Goal: Complete application form

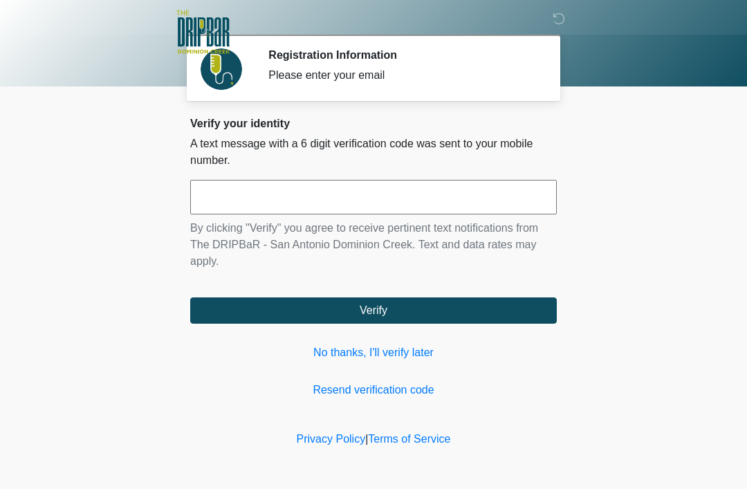
click at [212, 197] on input "text" at bounding box center [373, 197] width 367 height 35
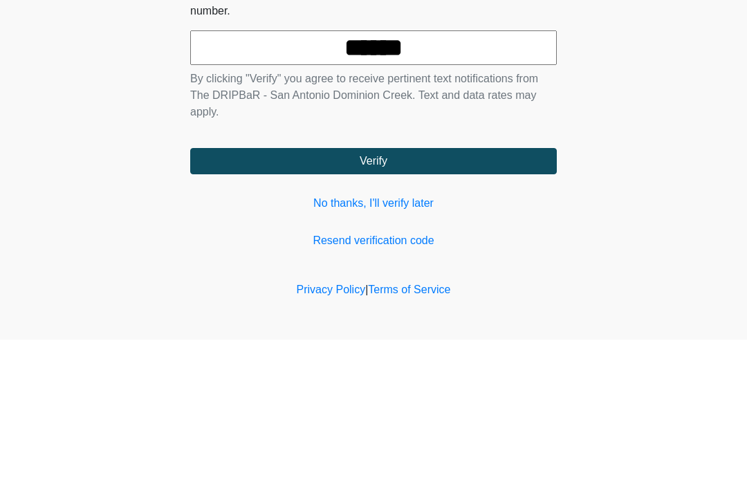
type input "******"
click at [516, 298] on button "Verify" at bounding box center [373, 311] width 367 height 26
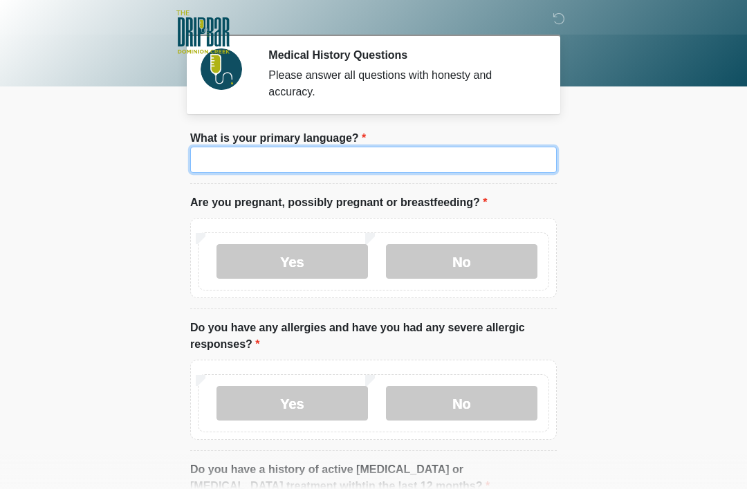
click at [220, 155] on input "What is your primary language?" at bounding box center [373, 160] width 367 height 26
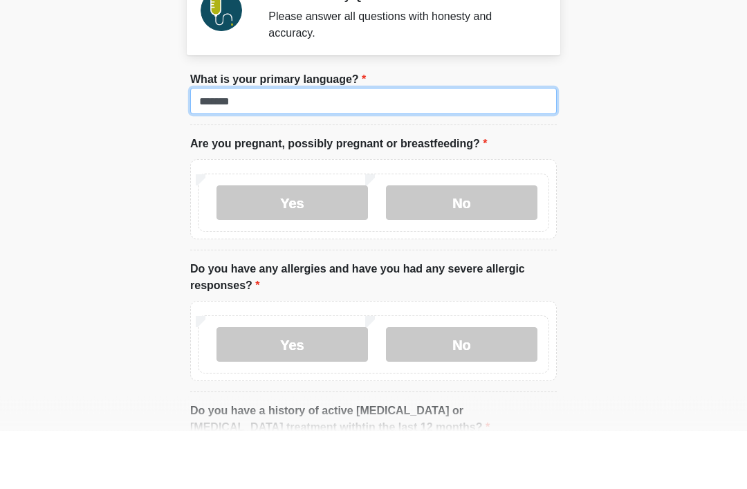
type input "*******"
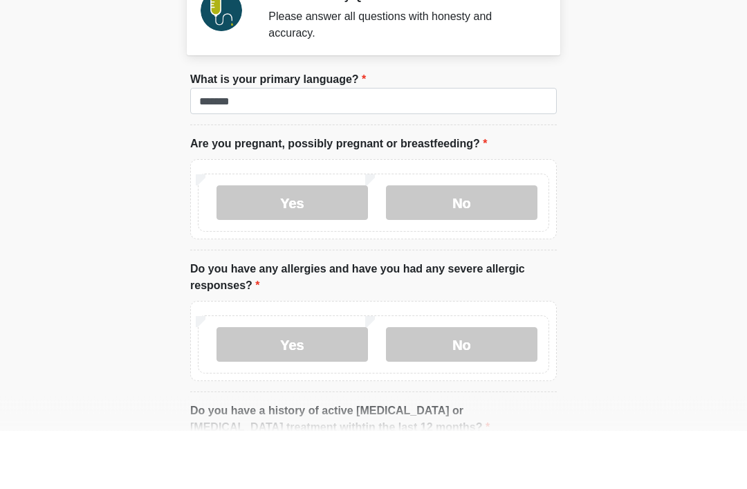
click at [480, 244] on label "No" at bounding box center [462, 261] width 152 height 35
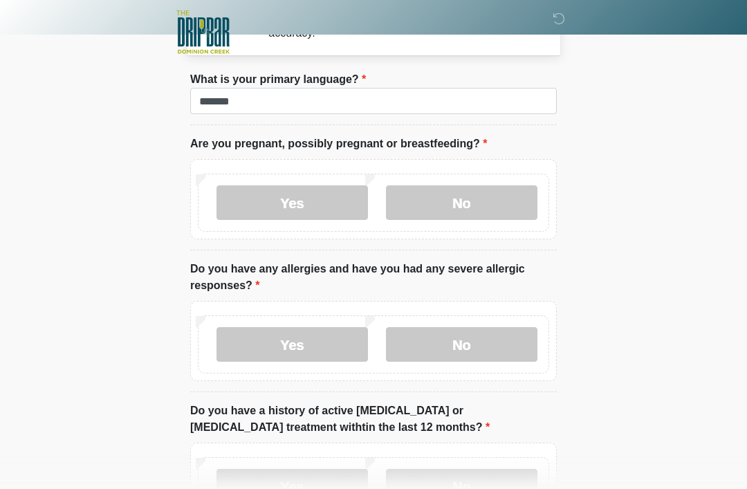
click at [506, 345] on label "No" at bounding box center [462, 344] width 152 height 35
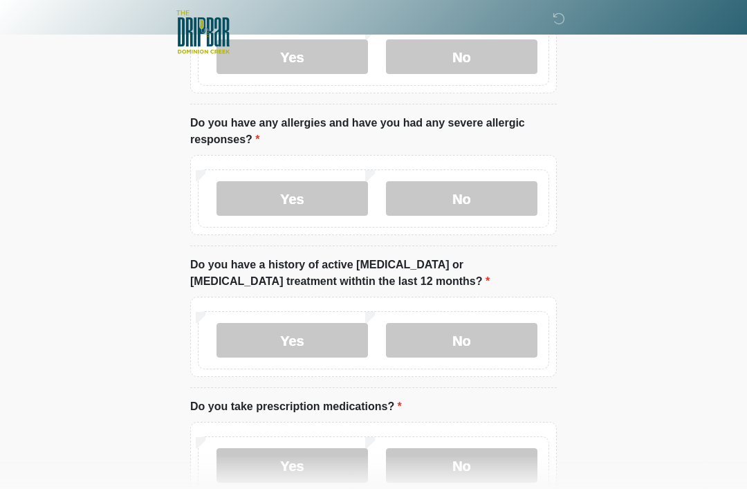
scroll to position [207, 0]
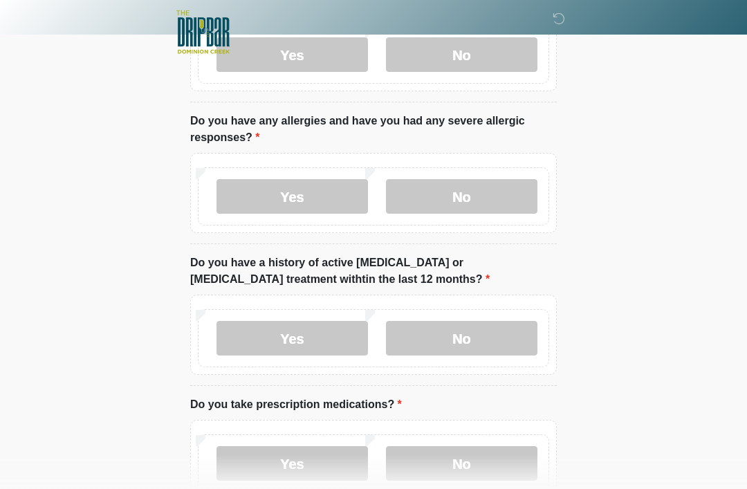
click at [498, 354] on label "No" at bounding box center [462, 338] width 152 height 35
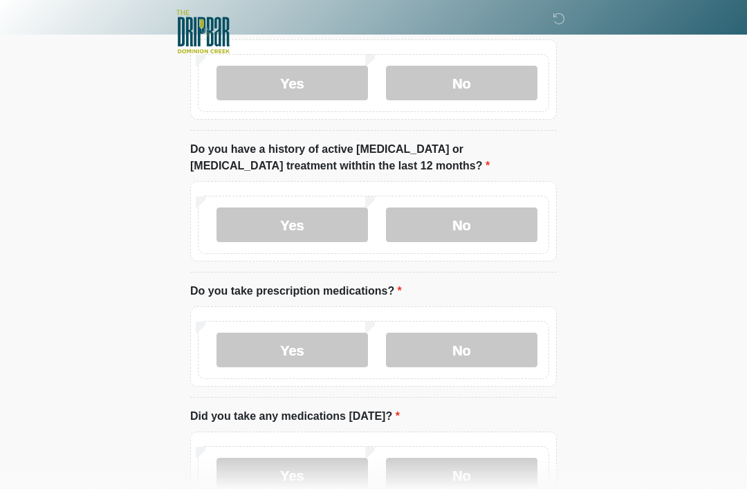
scroll to position [322, 0]
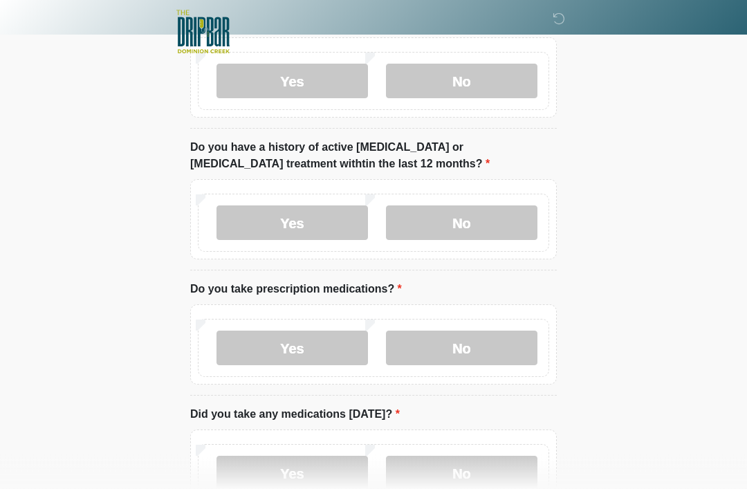
click at [322, 348] on label "Yes" at bounding box center [293, 349] width 152 height 35
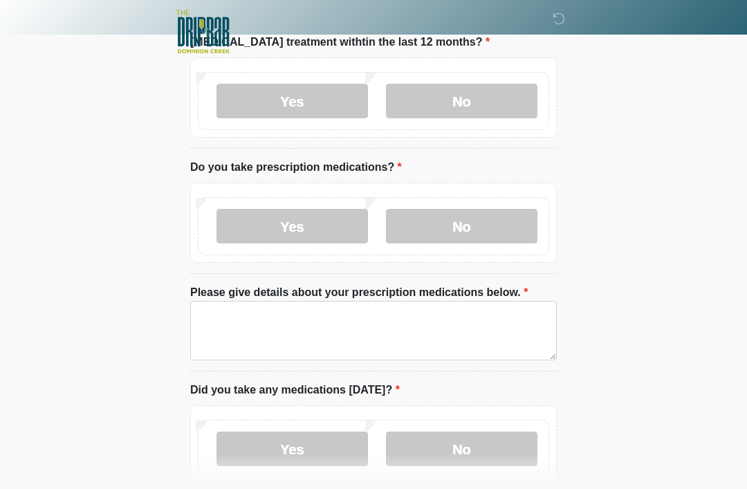
scroll to position [446, 0]
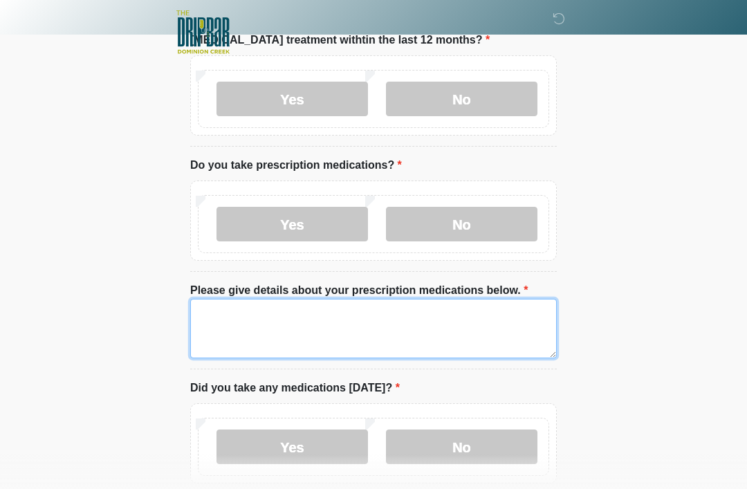
click at [451, 333] on textarea "Please give details about your prescription medications below." at bounding box center [373, 329] width 367 height 60
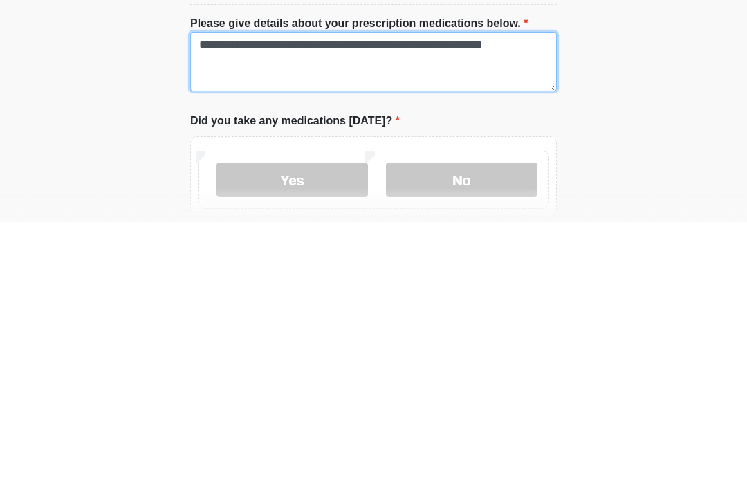
scroll to position [457, 0]
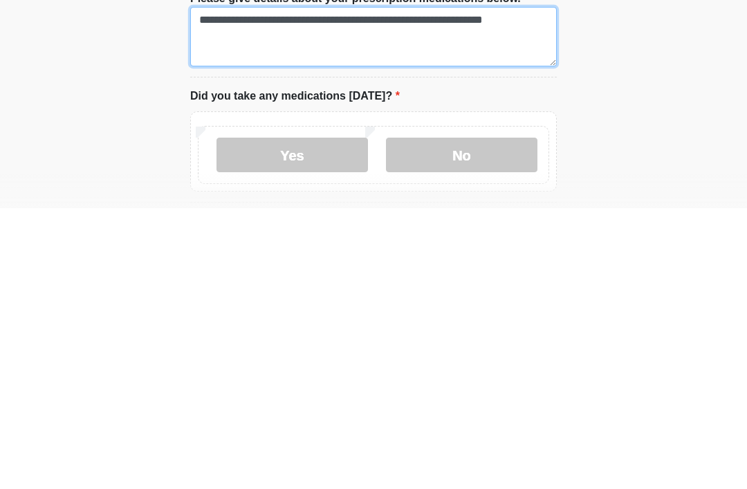
type textarea "**********"
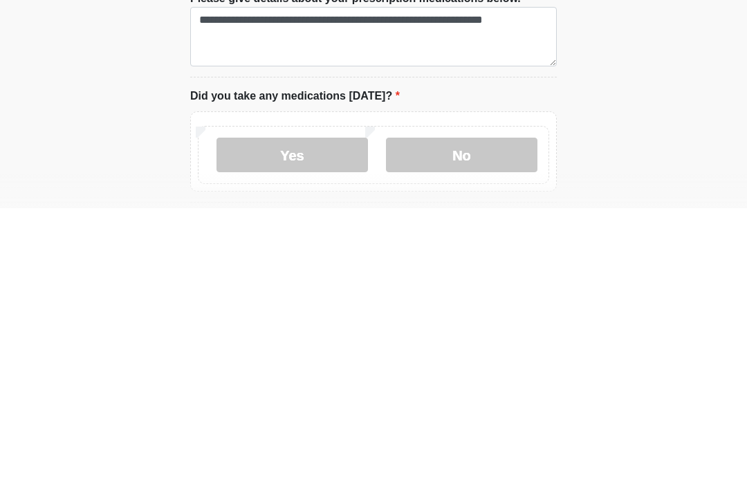
click at [318, 419] on label "Yes" at bounding box center [293, 436] width 152 height 35
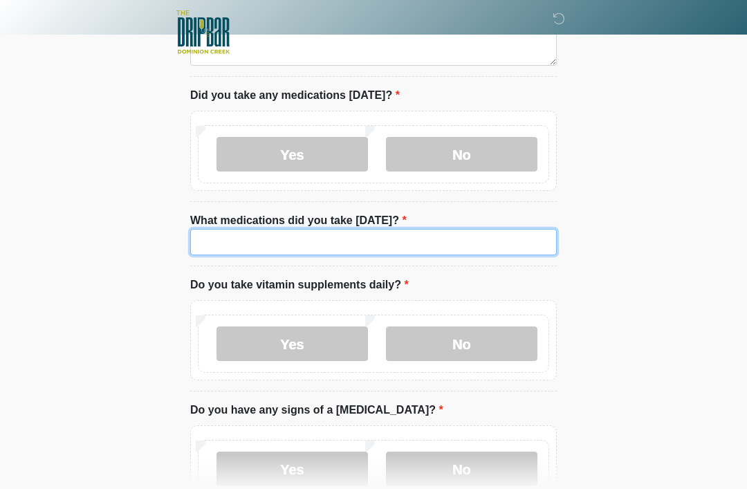
click at [464, 237] on input "What medications did you take [DATE]?" at bounding box center [373, 242] width 367 height 26
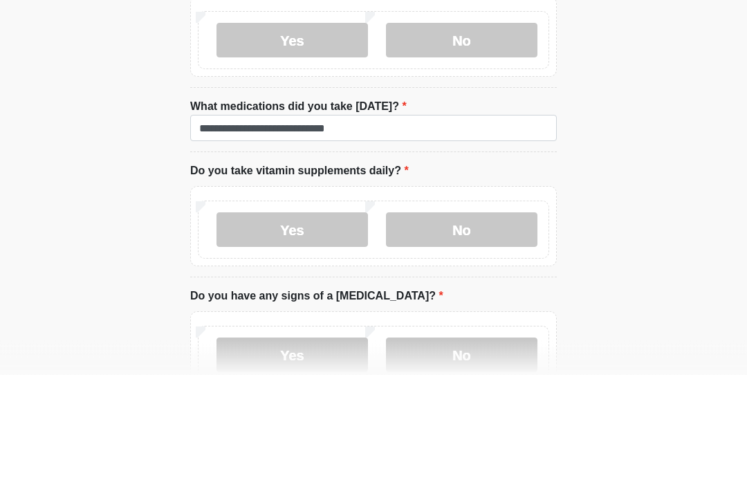
scroll to position [853, 0]
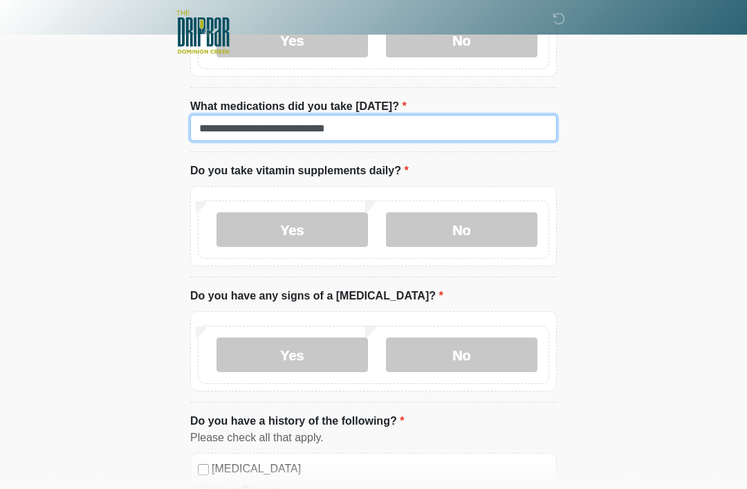
type input "**********"
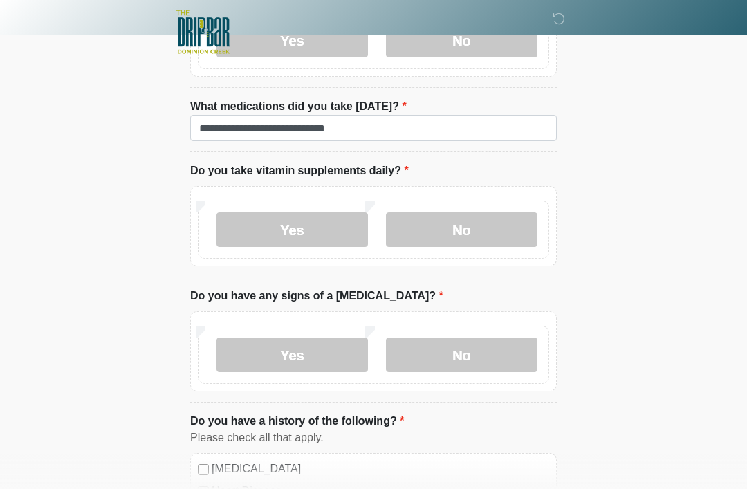
click at [502, 242] on label "No" at bounding box center [462, 229] width 152 height 35
click at [498, 363] on label "No" at bounding box center [462, 355] width 152 height 35
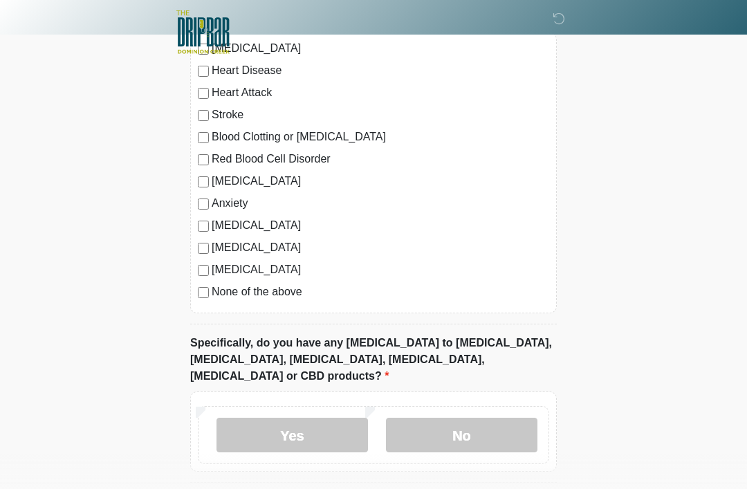
scroll to position [1285, 0]
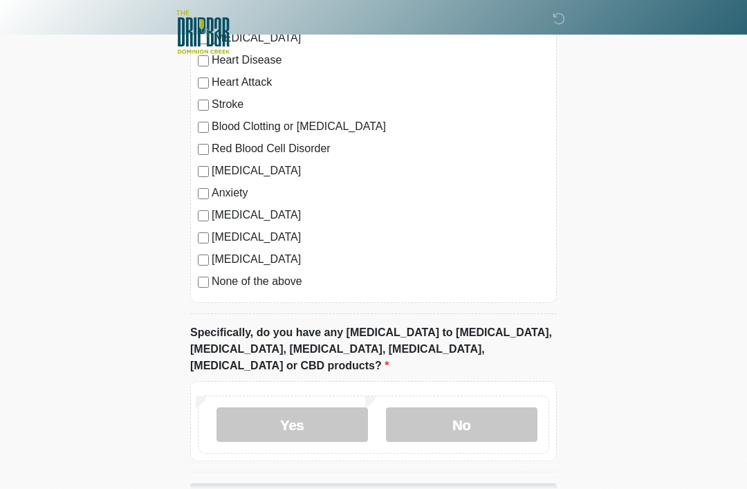
click at [512, 410] on label "No" at bounding box center [462, 425] width 152 height 35
click at [511, 484] on button "Continue" at bounding box center [373, 497] width 367 height 26
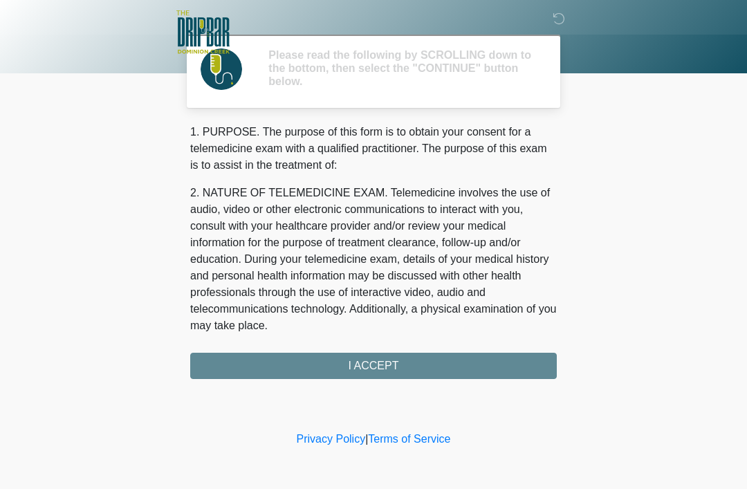
scroll to position [0, 0]
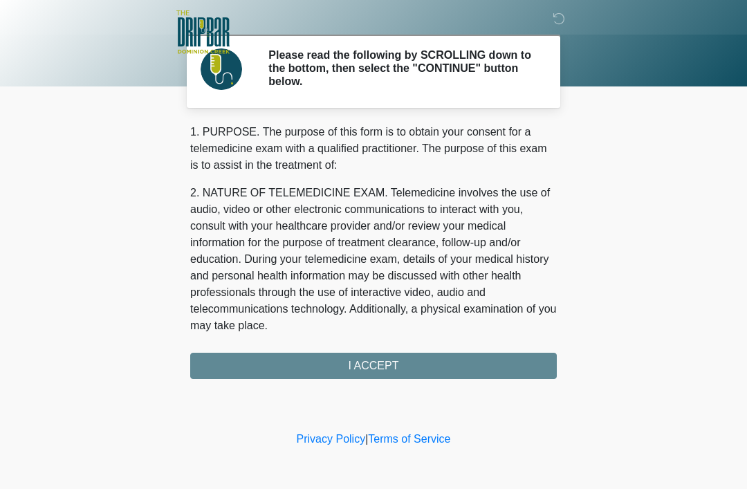
click at [533, 368] on div "1. PURPOSE. The purpose of this form is to obtain your consent for a telemedici…" at bounding box center [373, 251] width 367 height 255
click at [473, 371] on div "1. PURPOSE. The purpose of this form is to obtain your consent for a telemedici…" at bounding box center [373, 251] width 367 height 255
click at [392, 363] on div "1. PURPOSE. The purpose of this form is to obtain your consent for a telemedici…" at bounding box center [373, 251] width 367 height 255
click at [431, 361] on div "1. PURPOSE. The purpose of this form is to obtain your consent for a telemedici…" at bounding box center [373, 251] width 367 height 255
click at [374, 361] on div "1. PURPOSE. The purpose of this form is to obtain your consent for a telemedici…" at bounding box center [373, 251] width 367 height 255
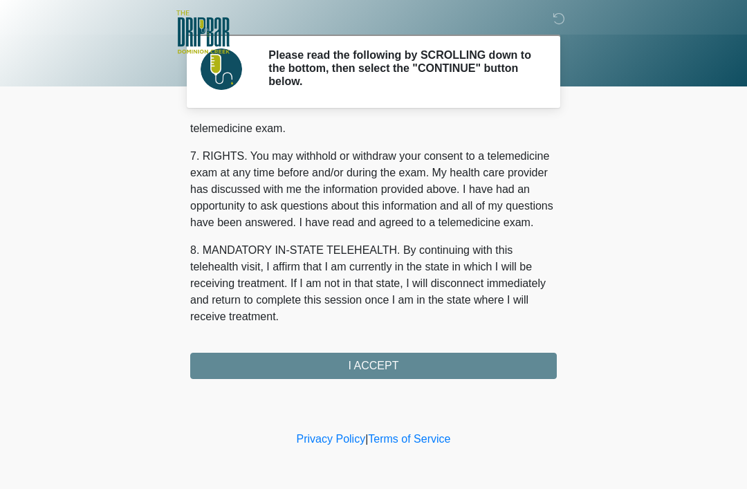
scroll to position [607, 0]
click at [423, 367] on button "I ACCEPT" at bounding box center [373, 366] width 367 height 26
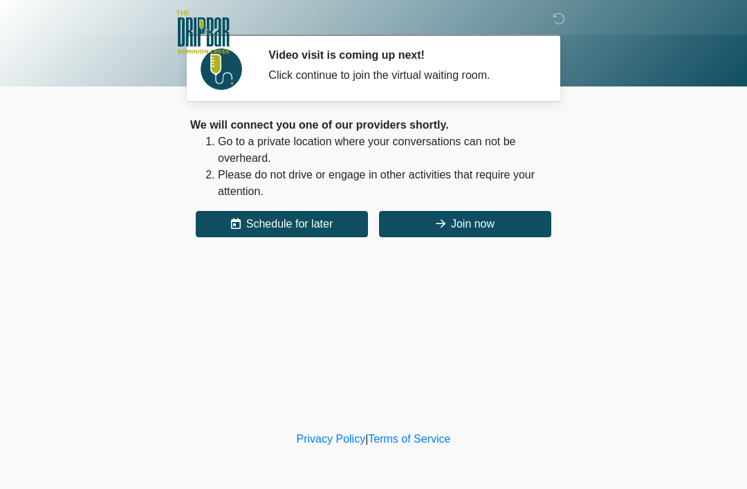
click at [500, 221] on button "Join now" at bounding box center [465, 224] width 172 height 26
